Goal: Task Accomplishment & Management: Manage account settings

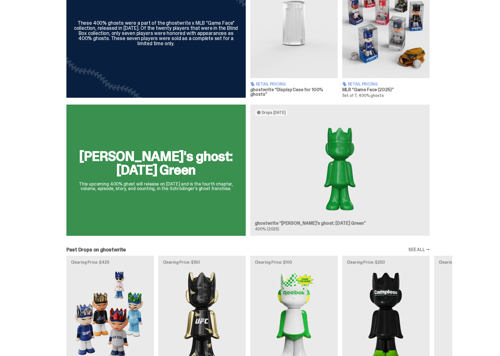
scroll to position [265, 0]
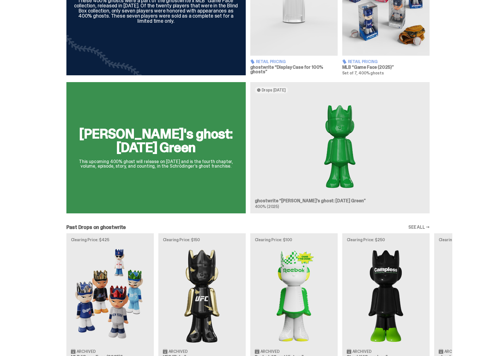
click at [336, 129] on div "Schrödinger's ghost: Sunday Green This upcoming 400% ghost will release on Augu…" at bounding box center [248, 150] width 409 height 136
click at [222, 138] on div "Schrödinger's ghost: Sunday Green This upcoming 400% ghost will release on Augu…" at bounding box center [248, 150] width 409 height 136
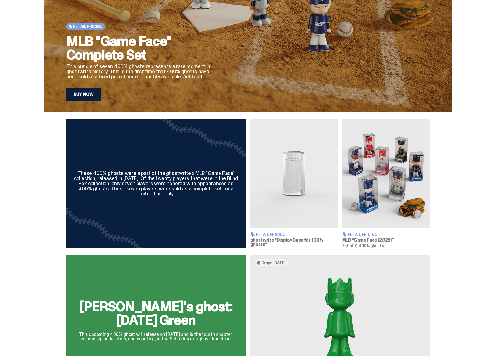
scroll to position [0, 0]
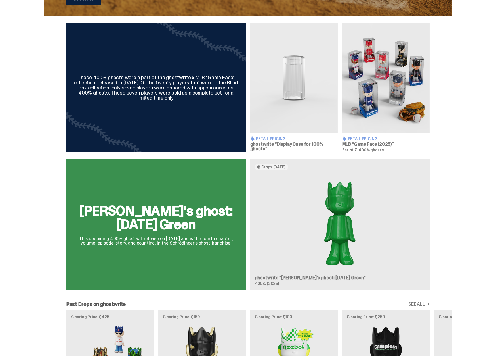
scroll to position [265, 0]
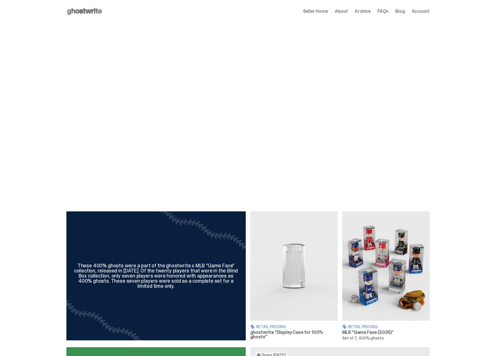
scroll to position [265, 0]
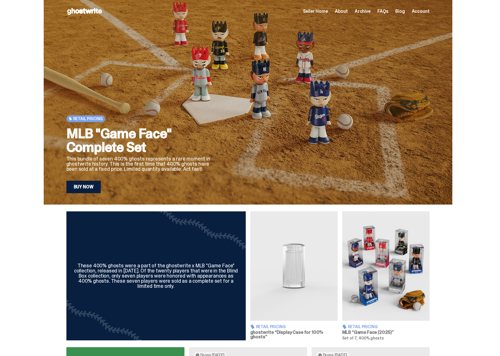
click at [322, 11] on span "Seller Home" at bounding box center [315, 11] width 25 height 5
click at [328, 12] on span "Seller Home" at bounding box center [315, 11] width 25 height 5
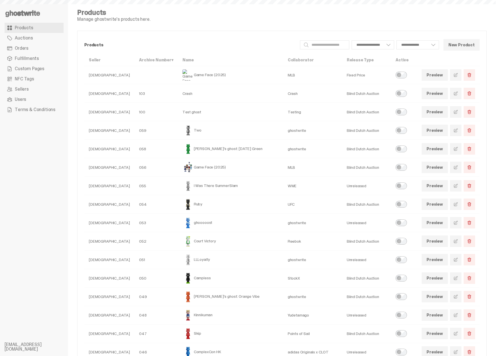
select select
click at [27, 14] on use at bounding box center [22, 13] width 35 height 7
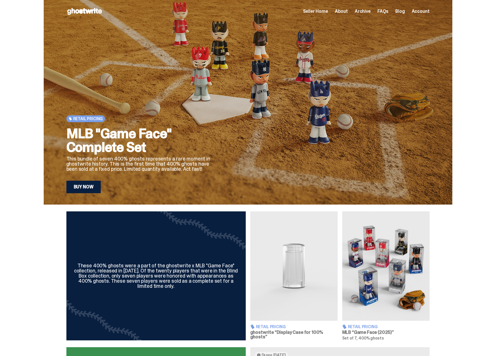
click at [361, 9] on span "Archive" at bounding box center [363, 11] width 16 height 5
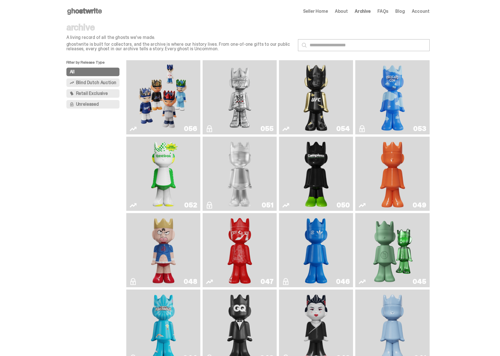
click at [365, 12] on span "Archive" at bounding box center [363, 11] width 16 height 5
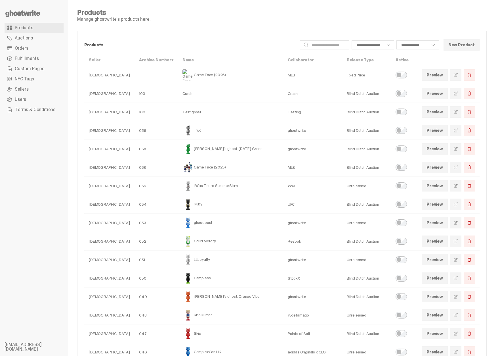
select select
click at [458, 77] on span at bounding box center [456, 75] width 5 height 5
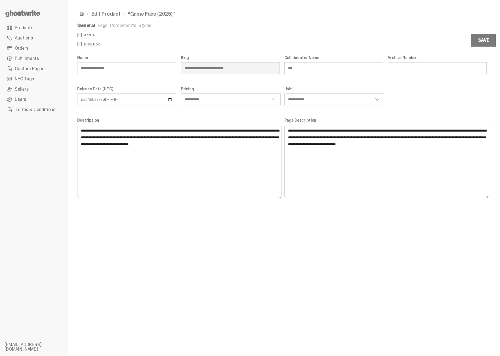
click at [99, 25] on link "Page" at bounding box center [103, 25] width 10 height 6
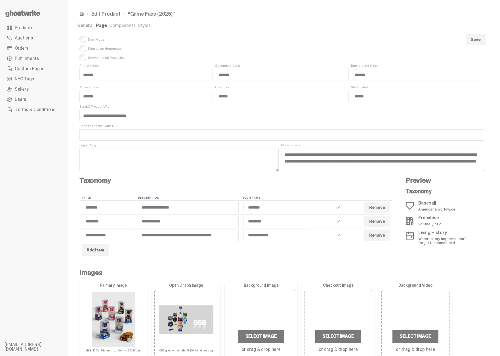
scroll to position [168, 0]
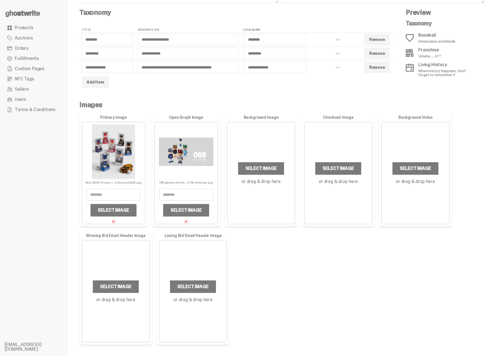
select select "********"
select select "*********"
select select "**********"
